Goal: Information Seeking & Learning: Compare options

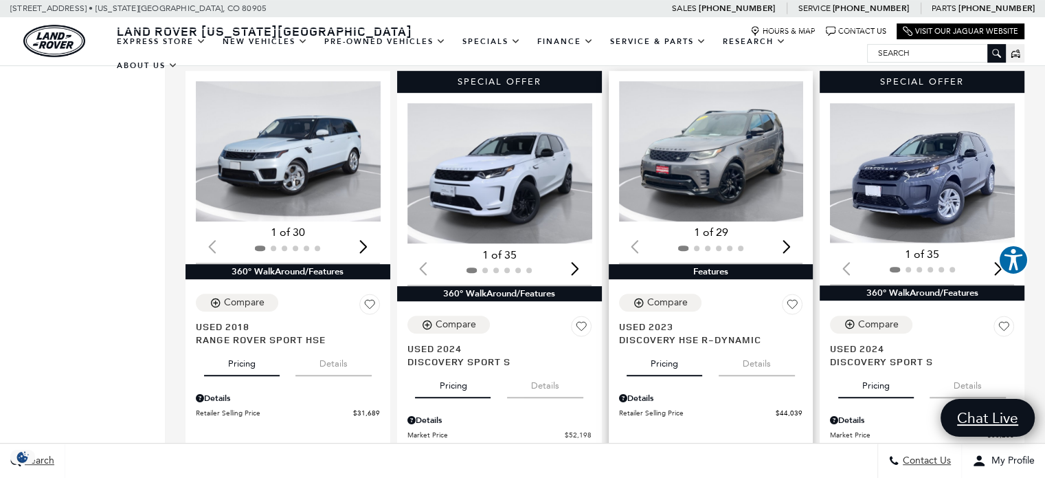
scroll to position [687, 0]
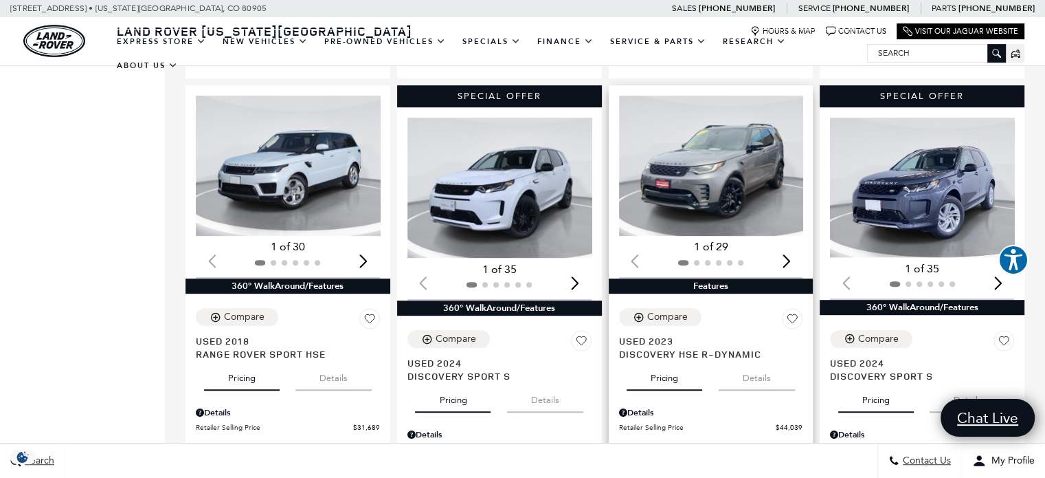
click at [709, 183] on img "1 / 2" at bounding box center [712, 166] width 187 height 140
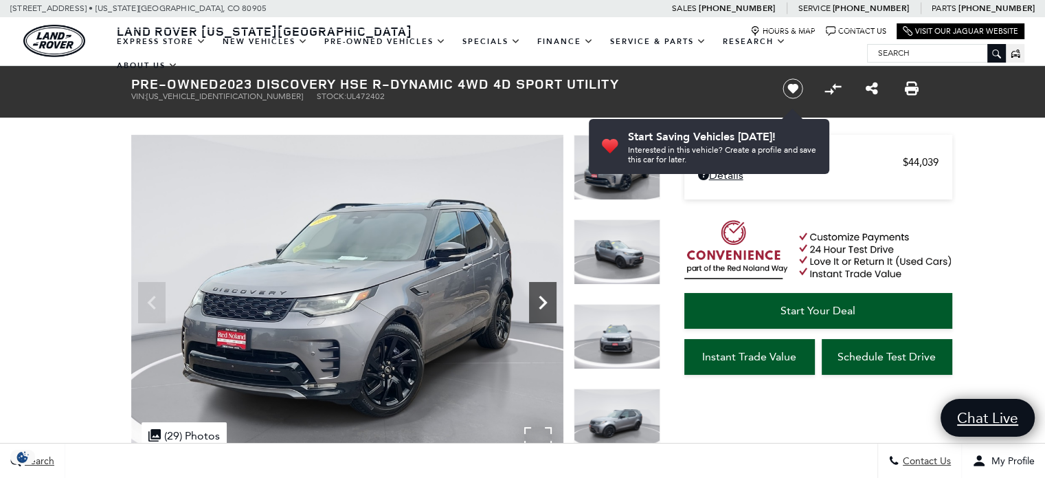
click at [540, 301] on icon "Next" at bounding box center [542, 302] width 27 height 27
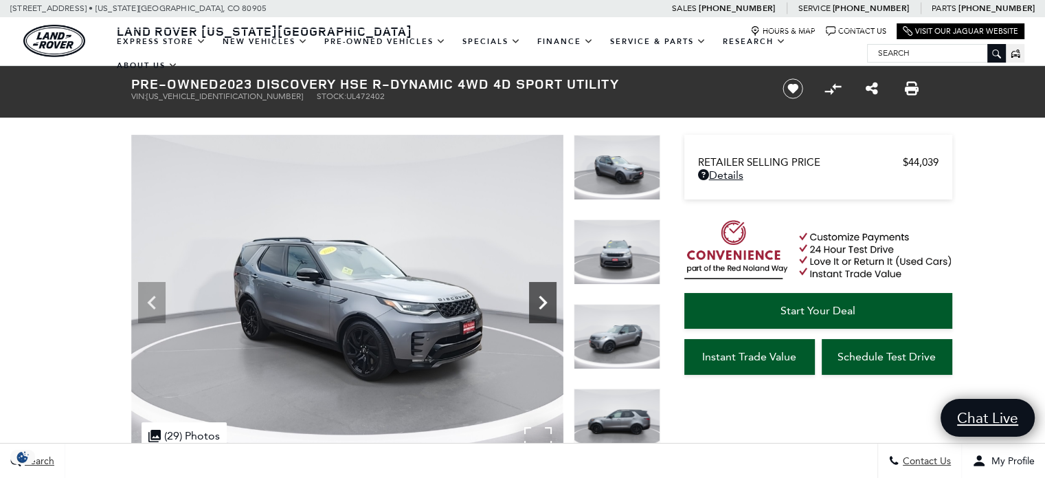
click at [539, 303] on icon "Next" at bounding box center [542, 302] width 27 height 27
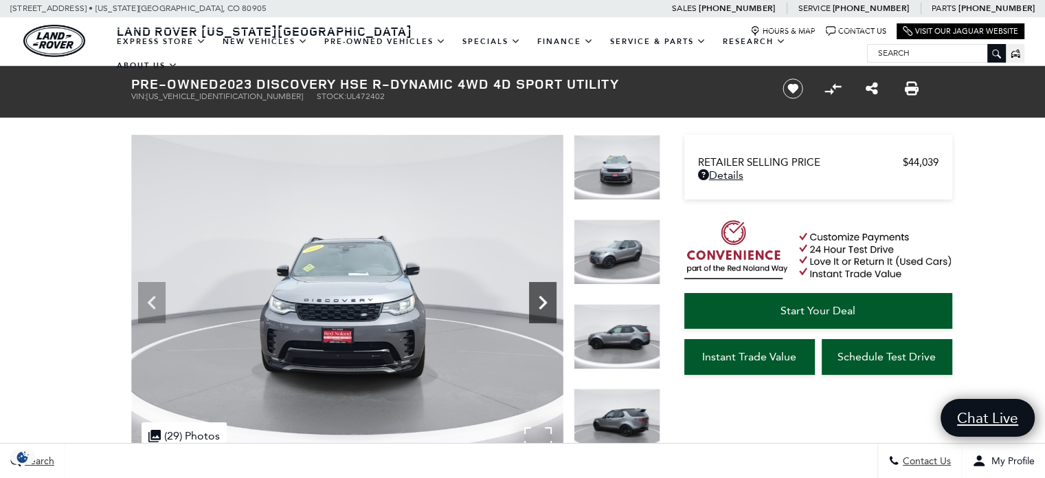
click at [538, 304] on icon "Next" at bounding box center [542, 302] width 27 height 27
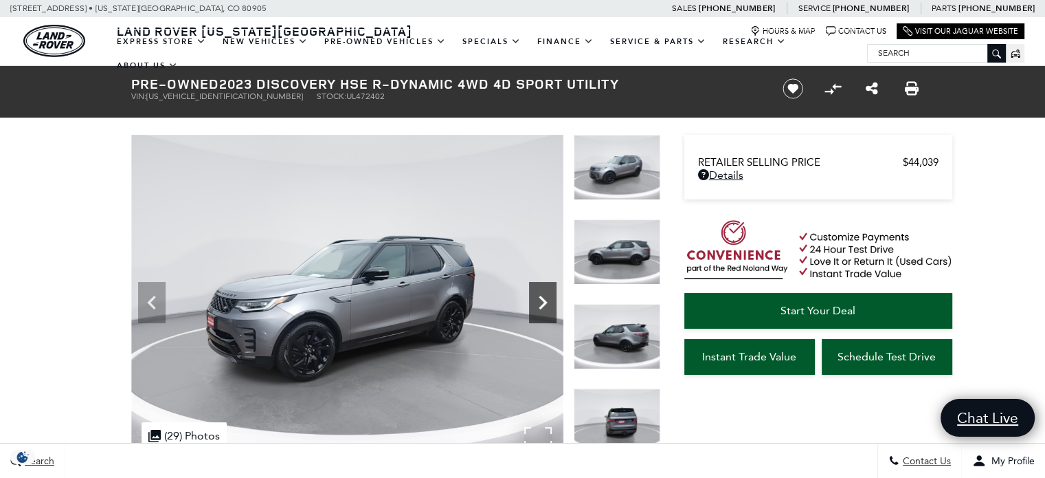
click at [538, 304] on icon "Next" at bounding box center [542, 302] width 27 height 27
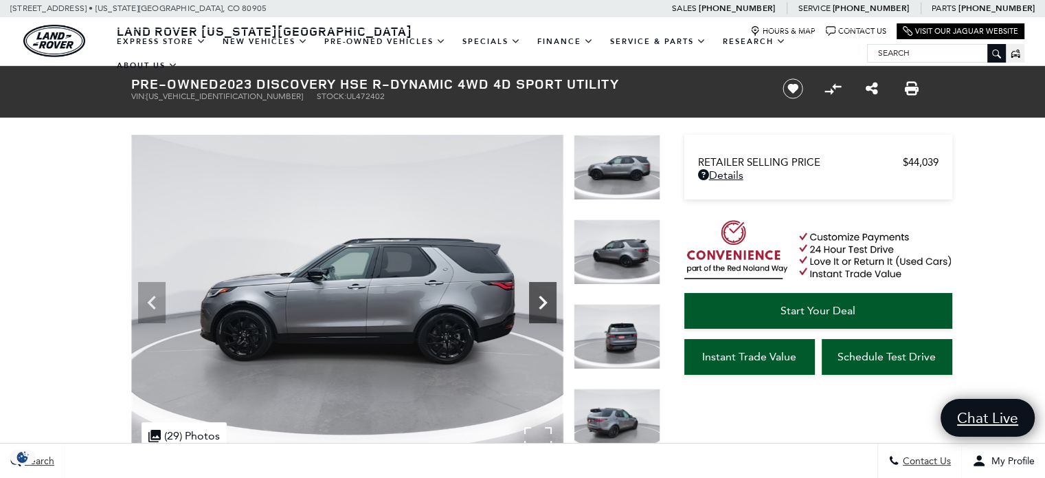
click at [538, 304] on icon "Next" at bounding box center [542, 302] width 27 height 27
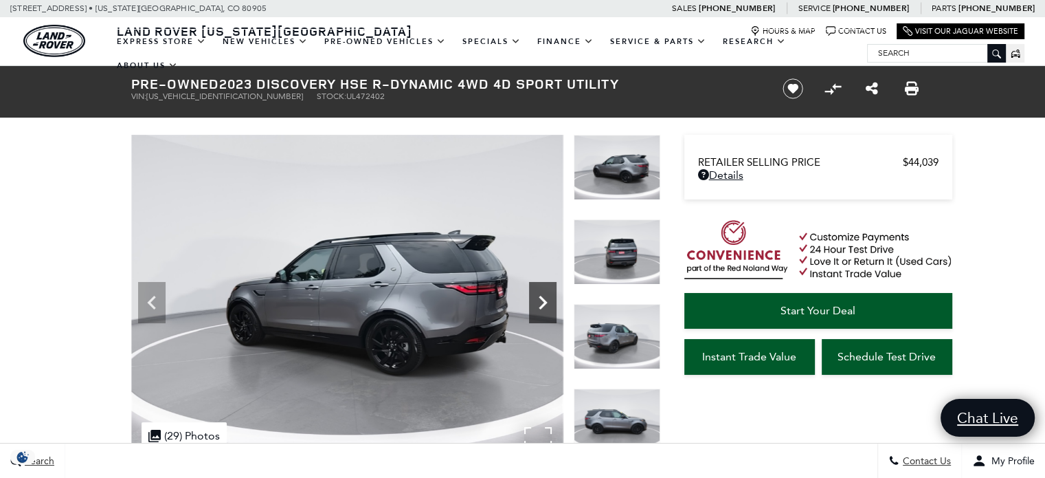
click at [538, 304] on icon "Next" at bounding box center [542, 302] width 27 height 27
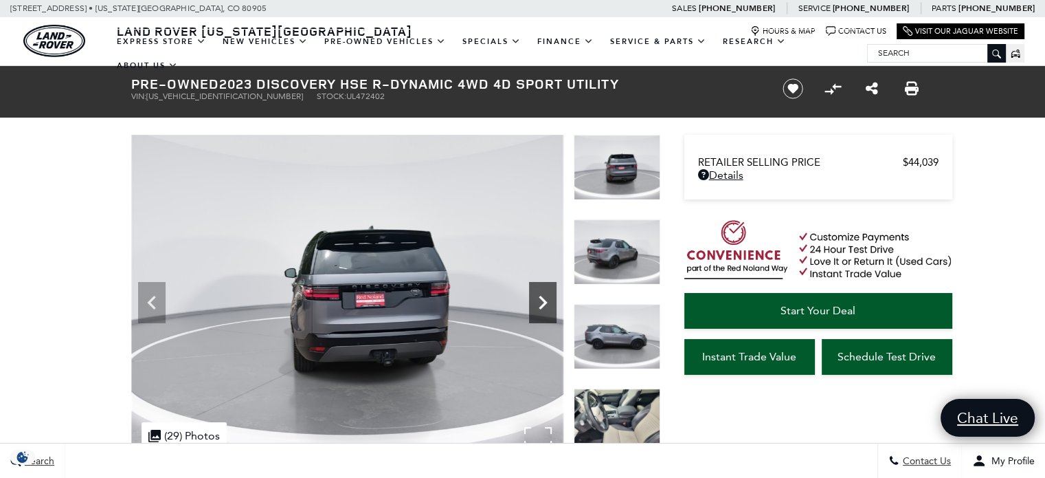
click at [538, 304] on icon "Next" at bounding box center [542, 302] width 27 height 27
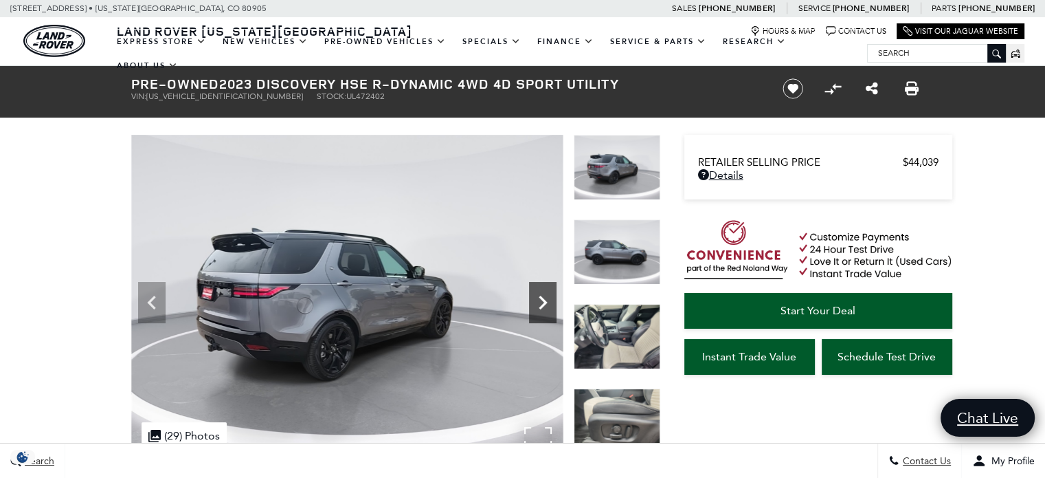
click at [537, 304] on icon "Next" at bounding box center [542, 302] width 27 height 27
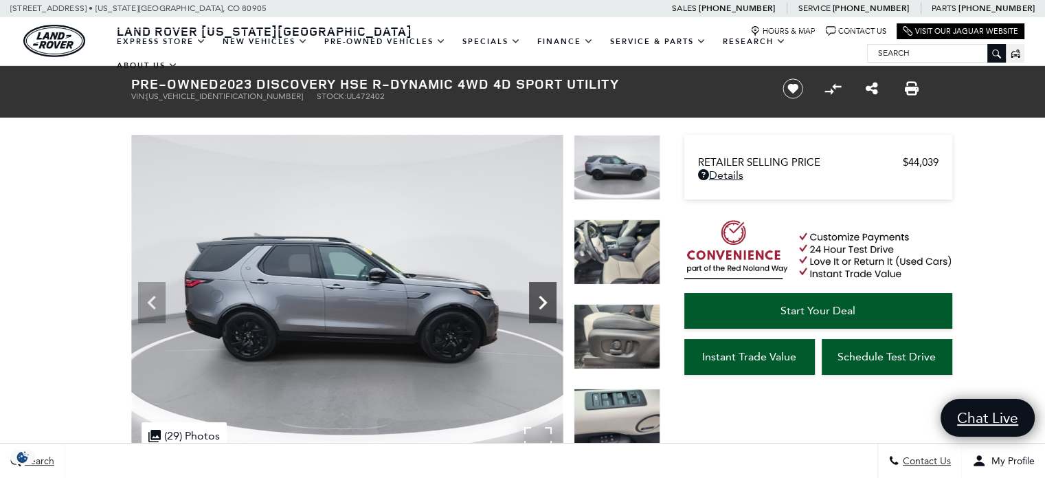
click at [537, 304] on icon "Next" at bounding box center [542, 302] width 27 height 27
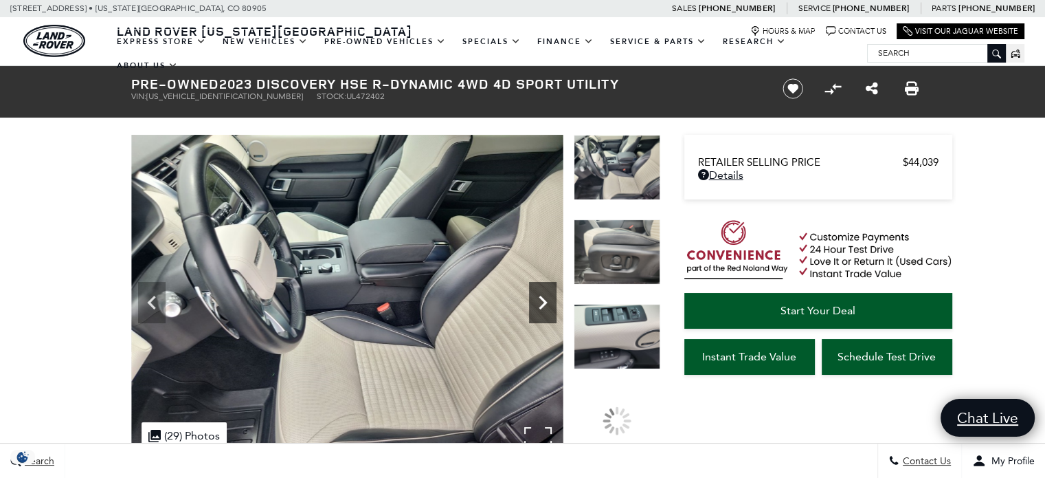
click at [537, 304] on icon "Next" at bounding box center [542, 302] width 27 height 27
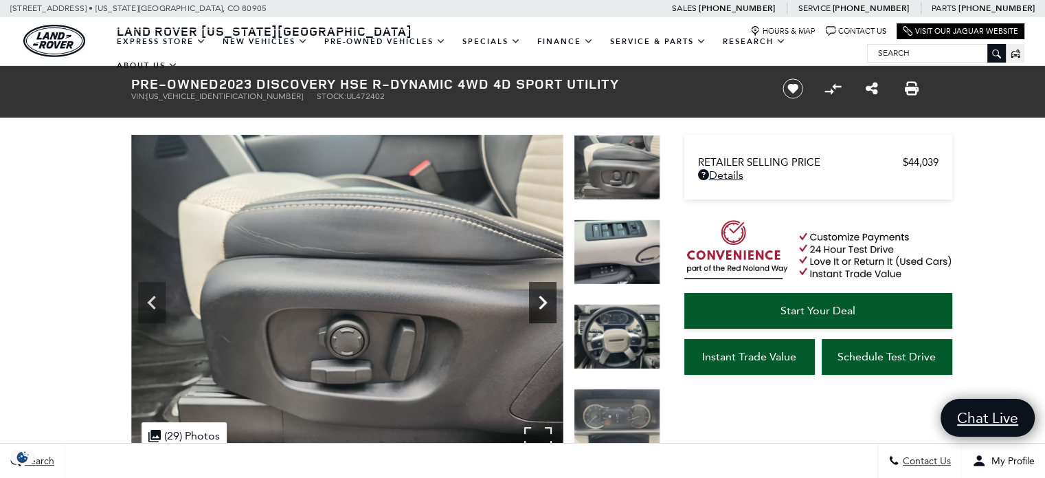
click at [537, 304] on icon "Next" at bounding box center [542, 302] width 27 height 27
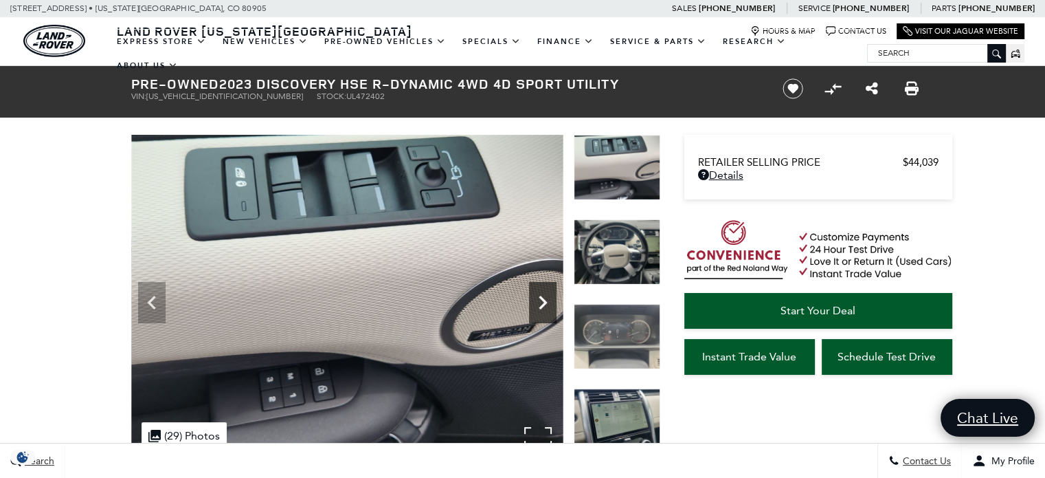
click at [539, 303] on icon "Next" at bounding box center [542, 302] width 27 height 27
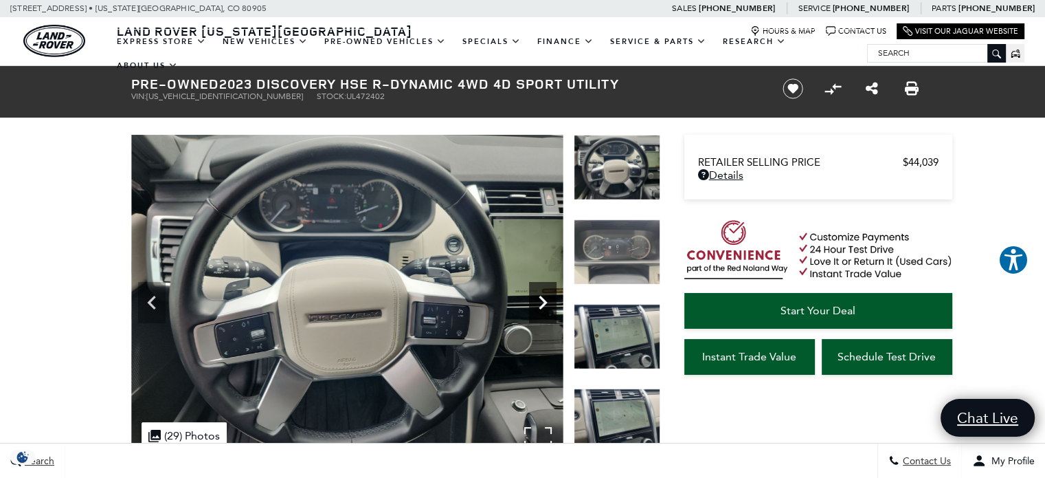
click at [539, 303] on icon "Next" at bounding box center [542, 302] width 27 height 27
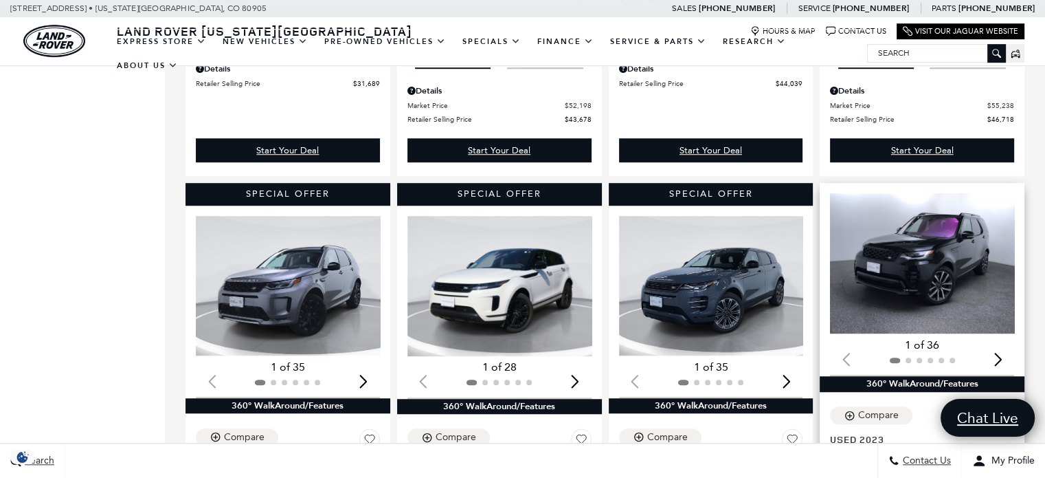
scroll to position [1100, 0]
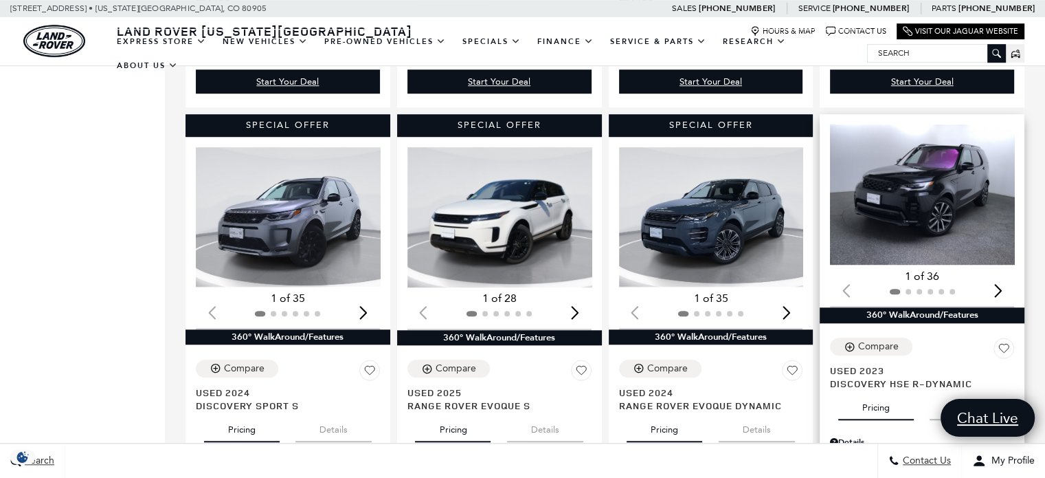
click at [934, 189] on img "1 / 2" at bounding box center [923, 194] width 187 height 140
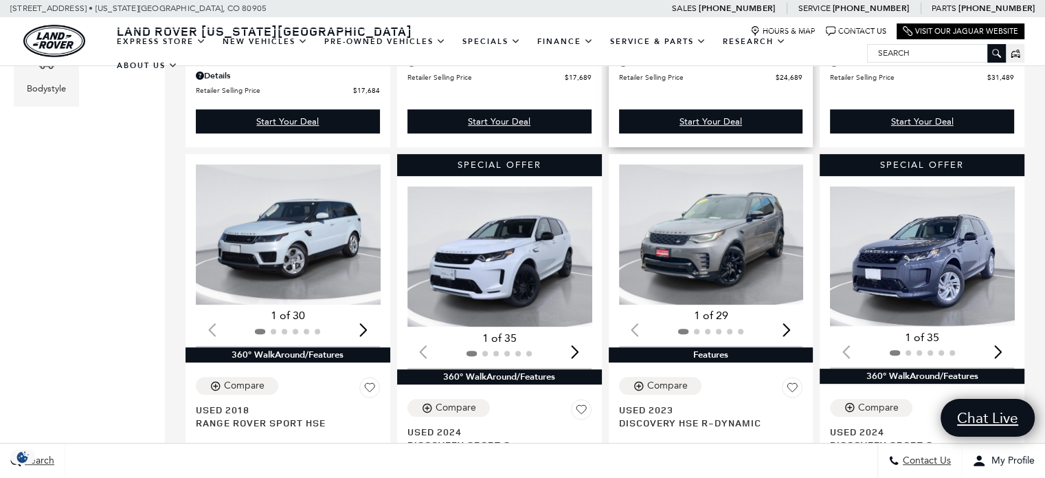
scroll to position [687, 0]
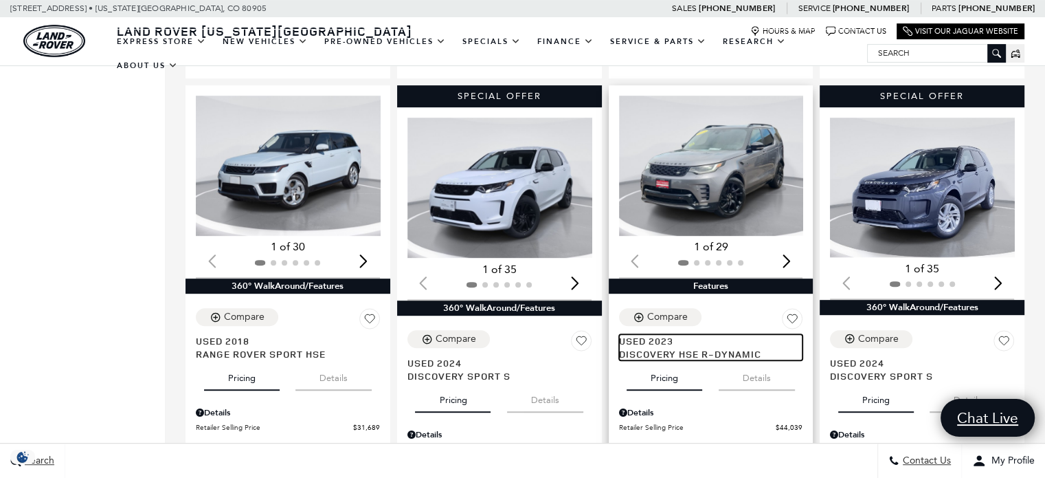
click at [660, 334] on span "Used 2023" at bounding box center [706, 340] width 174 height 13
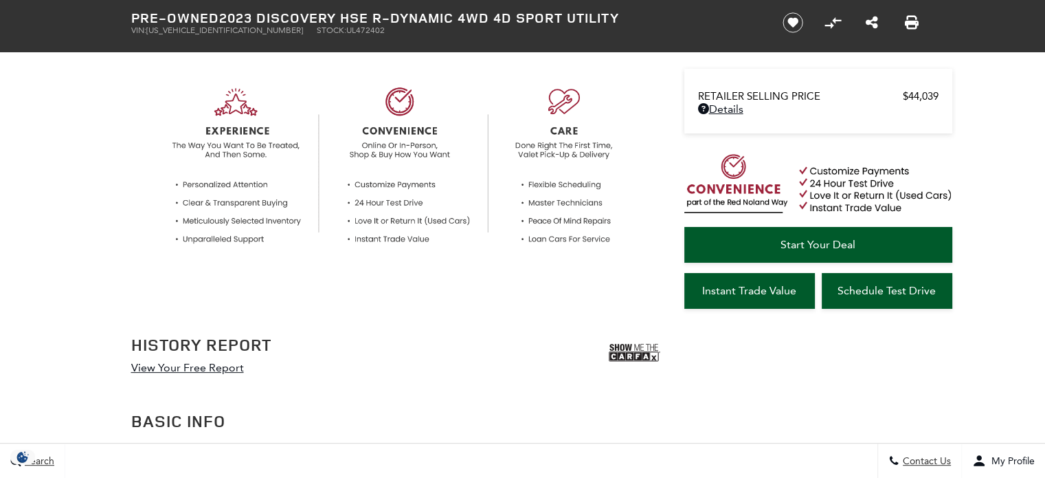
scroll to position [481, 0]
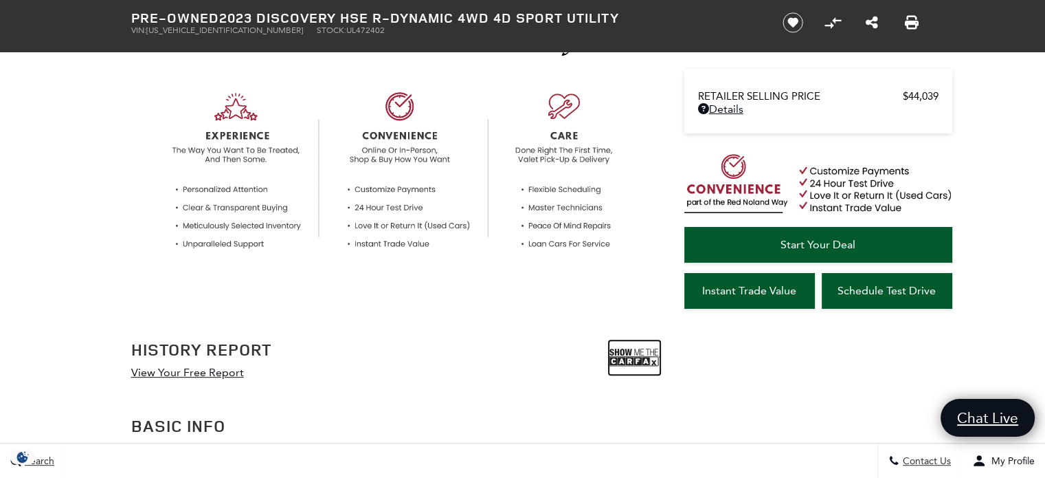
click at [627, 355] on img at bounding box center [635, 357] width 52 height 34
